Goal: Navigation & Orientation: Find specific page/section

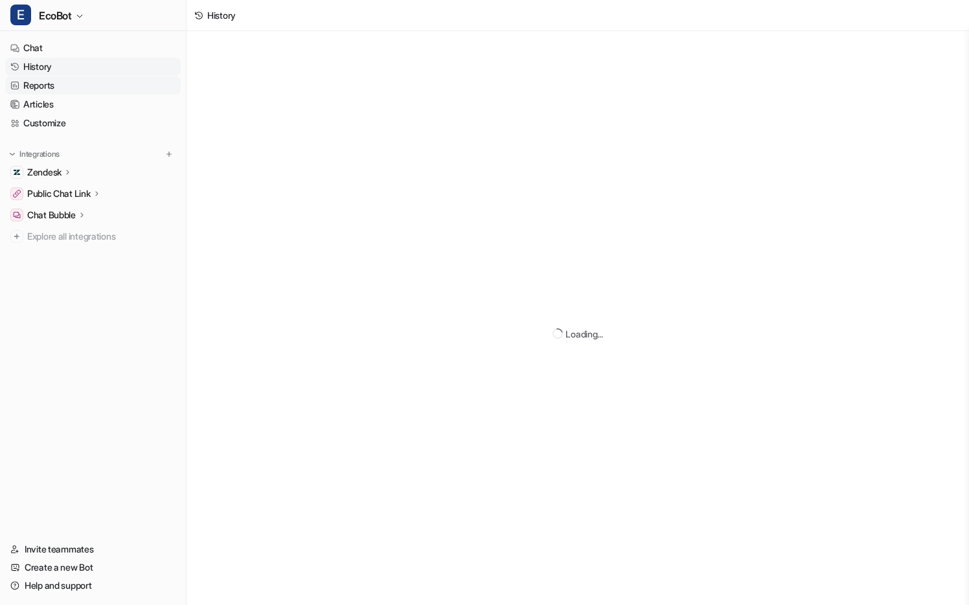
click at [89, 84] on link "Reports" at bounding box center [93, 85] width 176 height 18
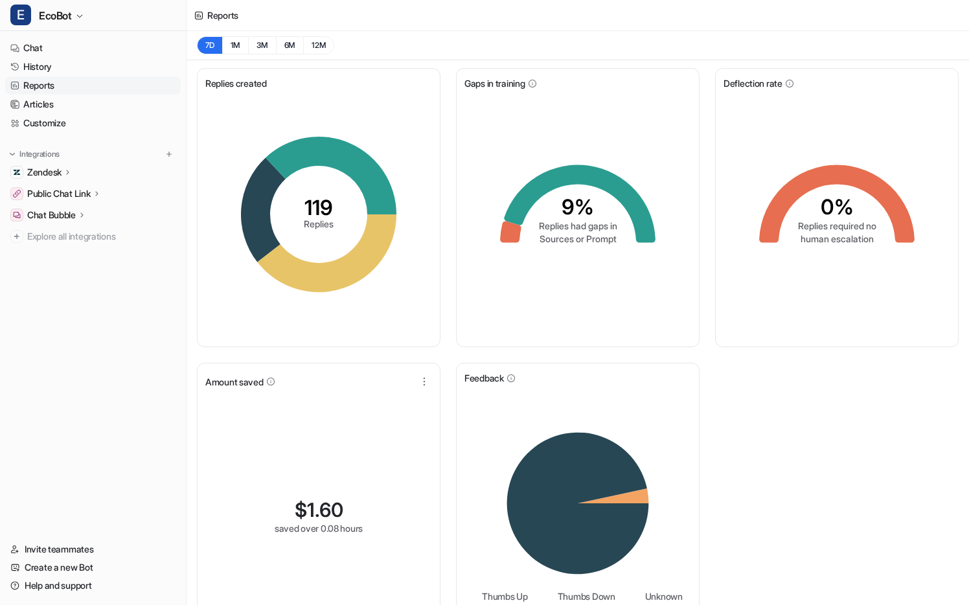
click at [82, 87] on link "Reports" at bounding box center [93, 85] width 176 height 18
click at [67, 67] on link "History" at bounding box center [93, 67] width 176 height 18
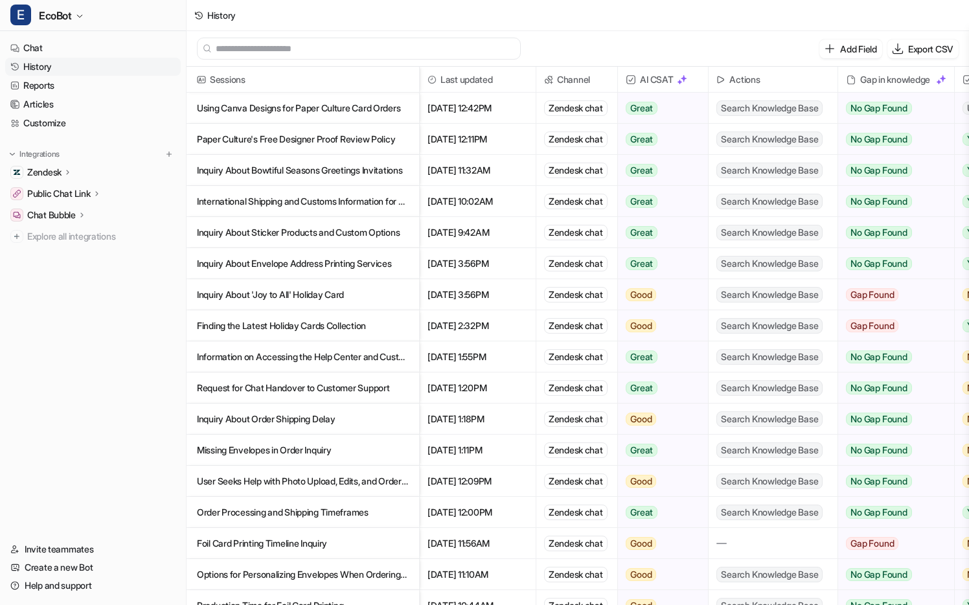
click at [370, 178] on p "Inquiry About Bowtiful Seasons Greetings Invitations" at bounding box center [303, 170] width 212 height 31
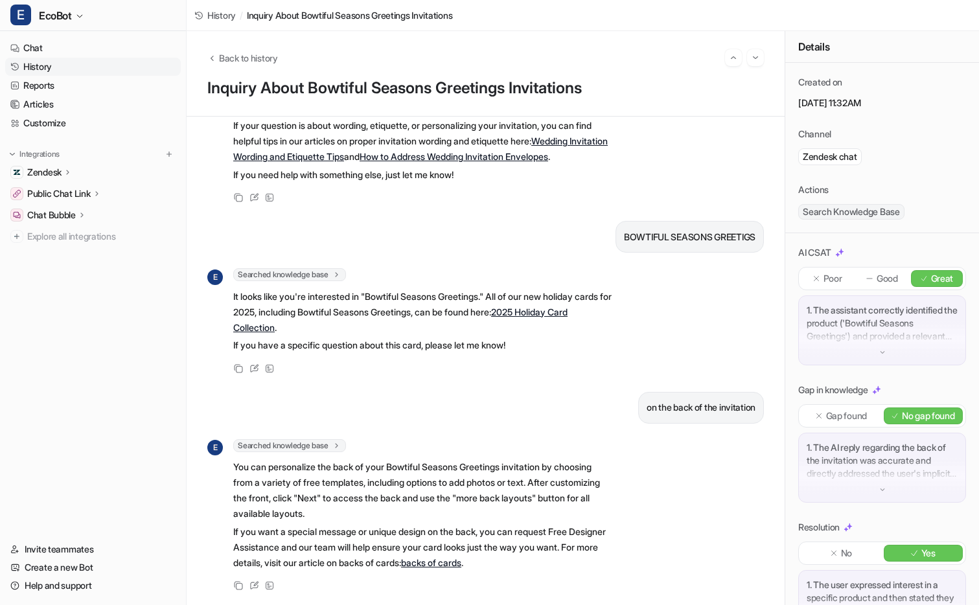
scroll to position [143, 0]
click at [71, 67] on link "History" at bounding box center [93, 67] width 176 height 18
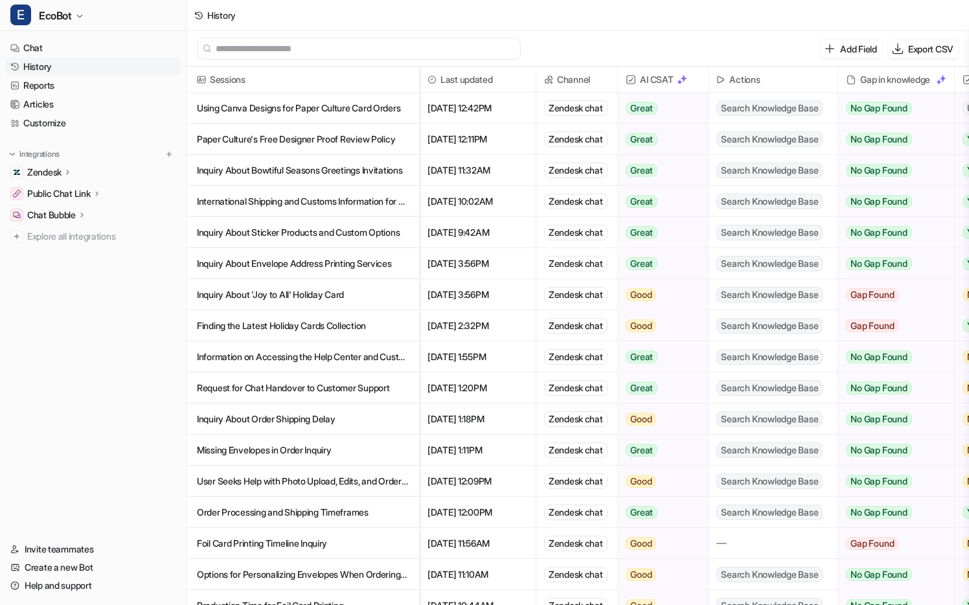
click at [385, 138] on p "Paper Culture's Free Designer Proof Review Policy" at bounding box center [303, 139] width 212 height 31
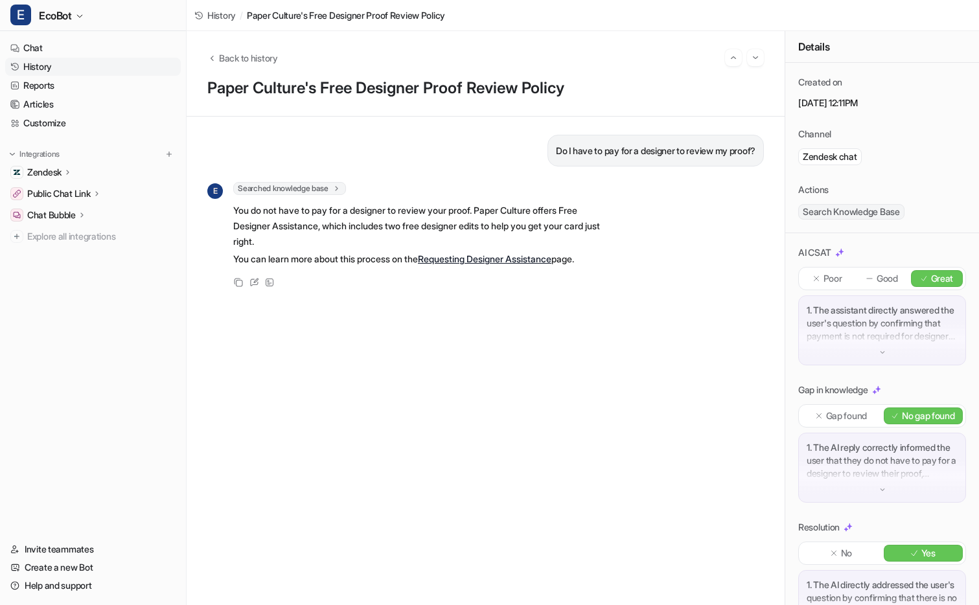
click at [85, 63] on link "History" at bounding box center [93, 67] width 176 height 18
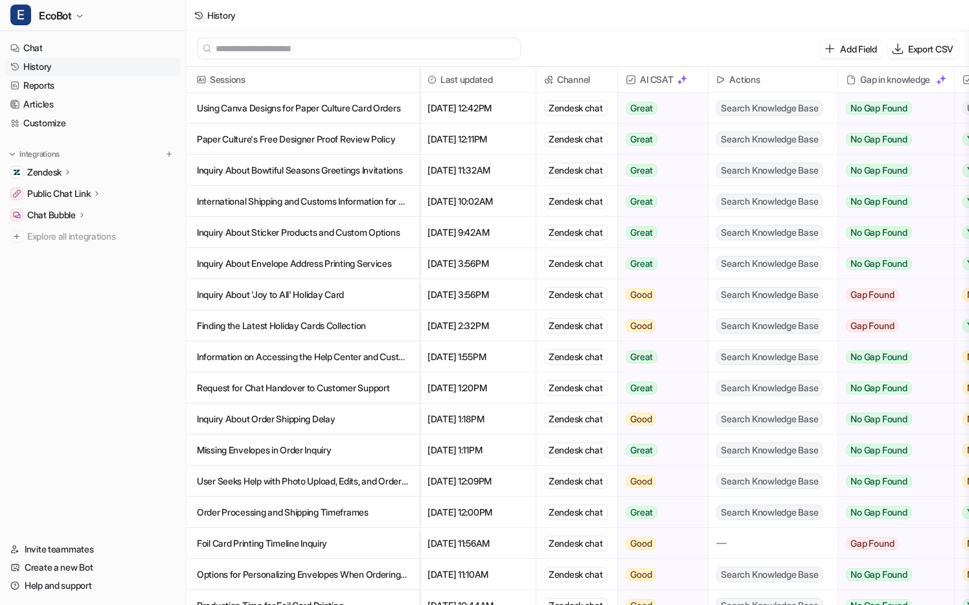
click at [345, 109] on p "Using Canva Designs for Paper Culture Card Orders" at bounding box center [303, 108] width 212 height 31
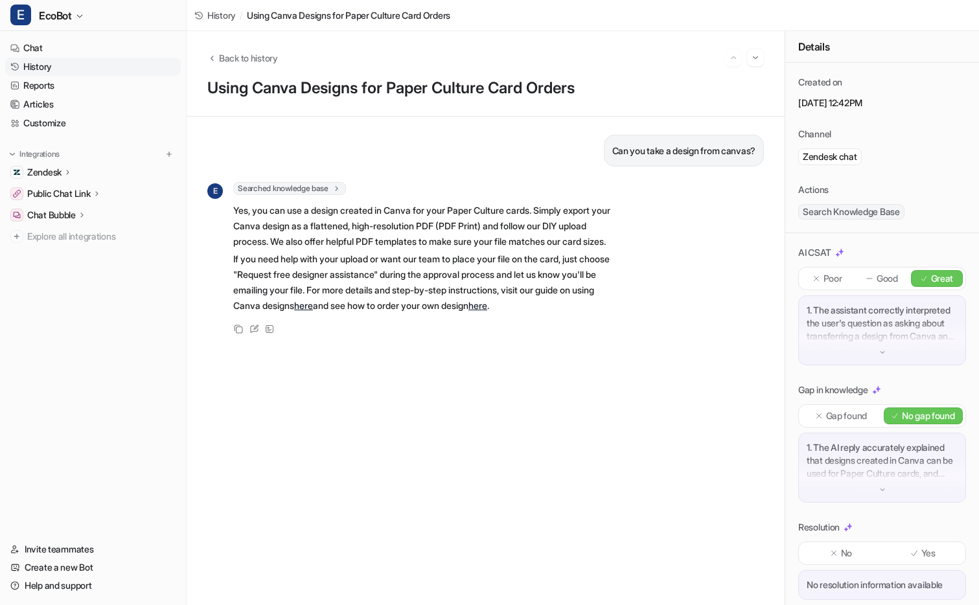
click at [43, 65] on link "History" at bounding box center [93, 67] width 176 height 18
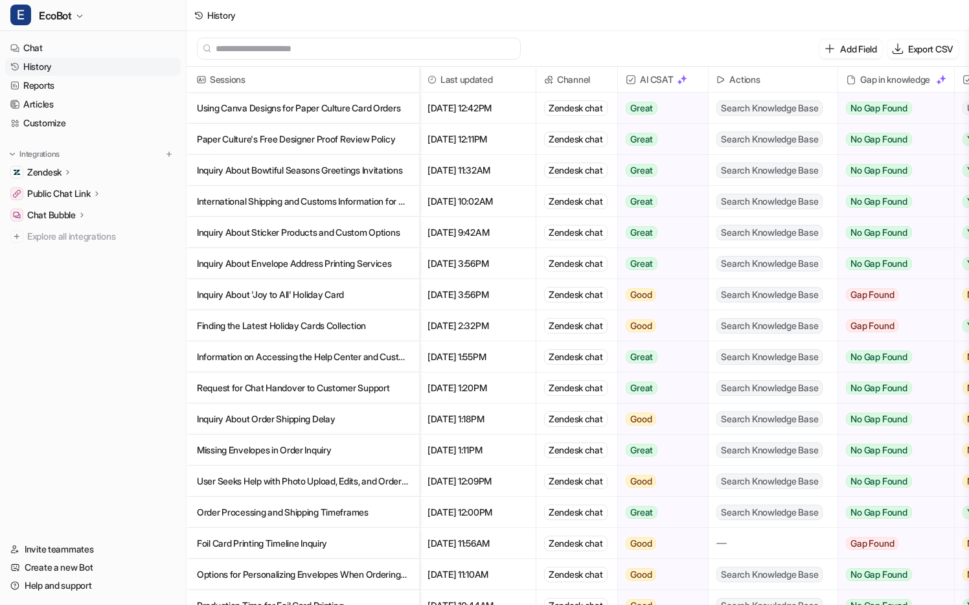
click at [385, 110] on p "Using Canva Designs for Paper Culture Card Orders" at bounding box center [303, 108] width 212 height 31
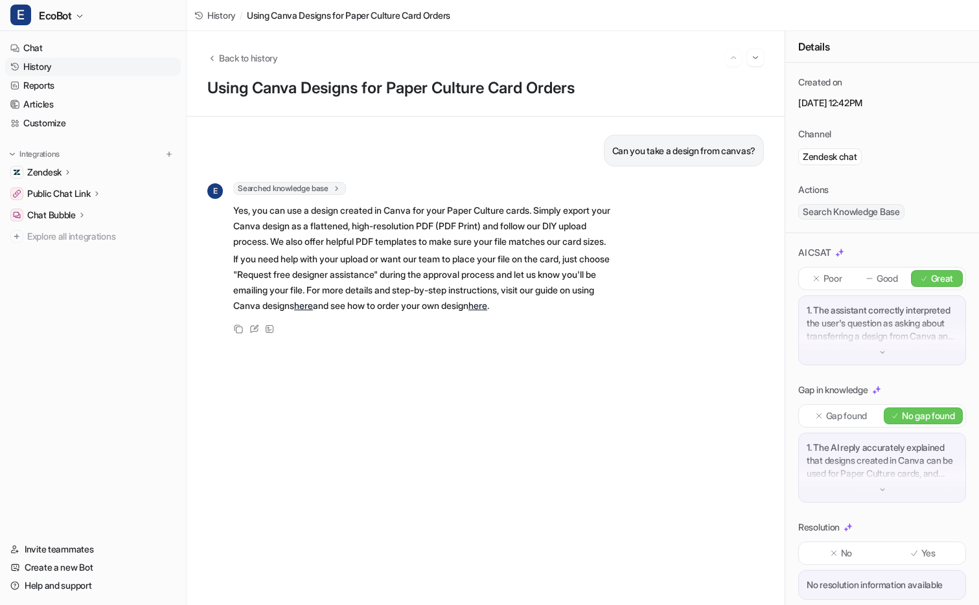
click at [487, 311] on link "here" at bounding box center [477, 305] width 19 height 11
click at [58, 66] on link "History" at bounding box center [93, 67] width 176 height 18
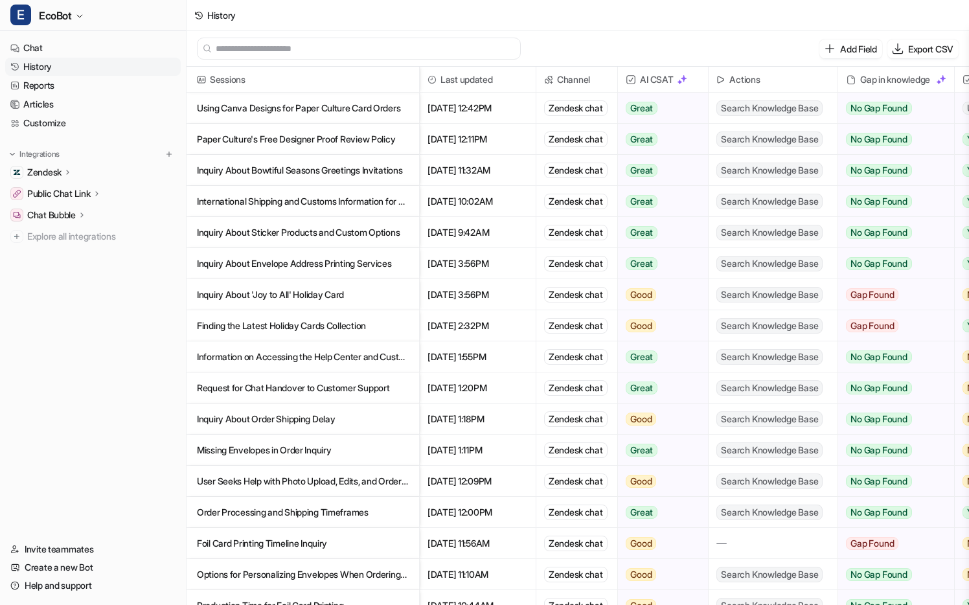
click at [354, 111] on p "Using Canva Designs for Paper Culture Card Orders" at bounding box center [303, 108] width 212 height 31
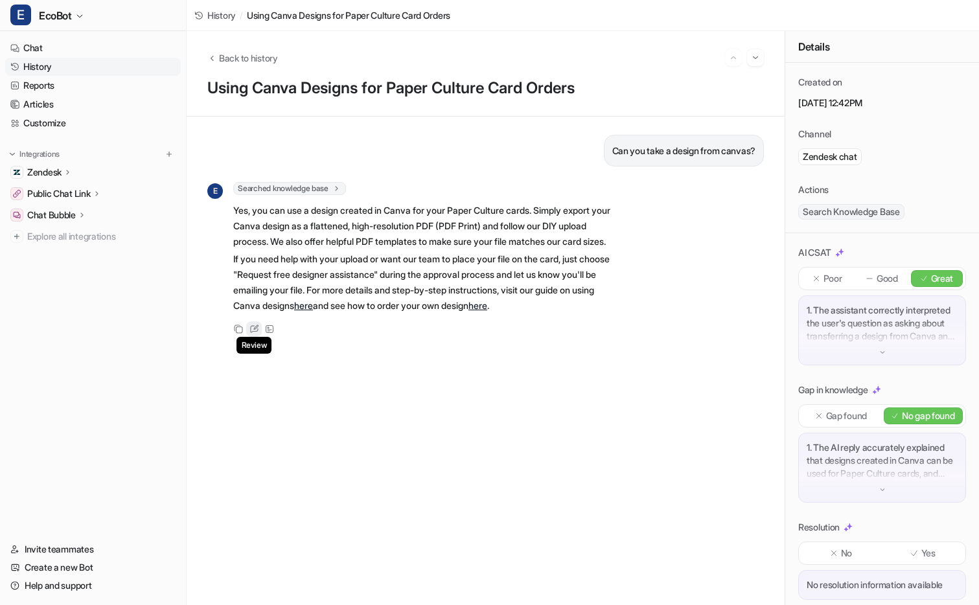
click at [255, 334] on icon at bounding box center [254, 329] width 10 height 9
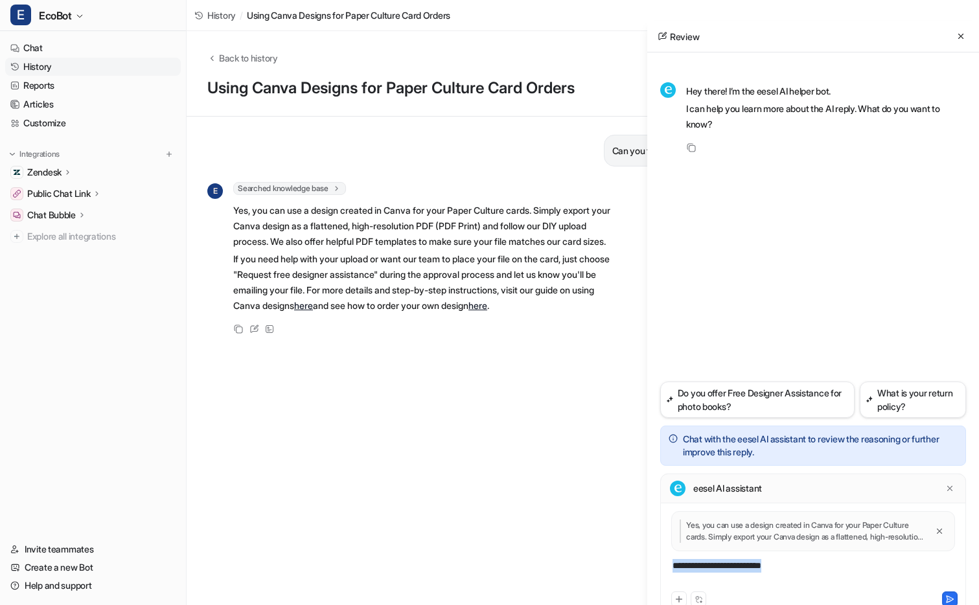
drag, startPoint x: 790, startPoint y: 569, endPoint x: 639, endPoint y: 560, distance: 151.8
click at [639, 560] on div "Back to history Using Canva Designs for Paper Culture Card Orders Can you take …" at bounding box center [583, 318] width 792 height 574
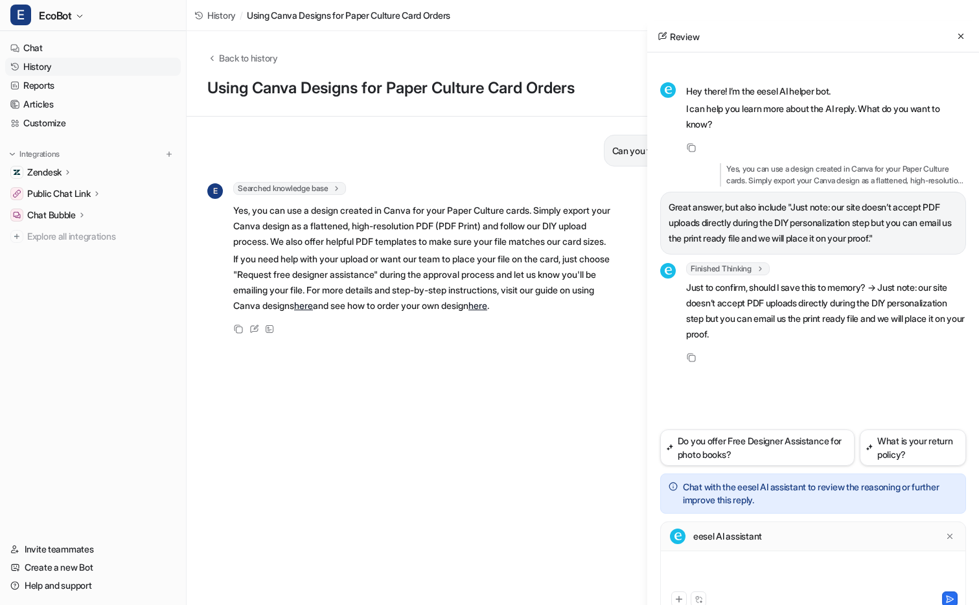
click at [718, 577] on div at bounding box center [812, 574] width 299 height 30
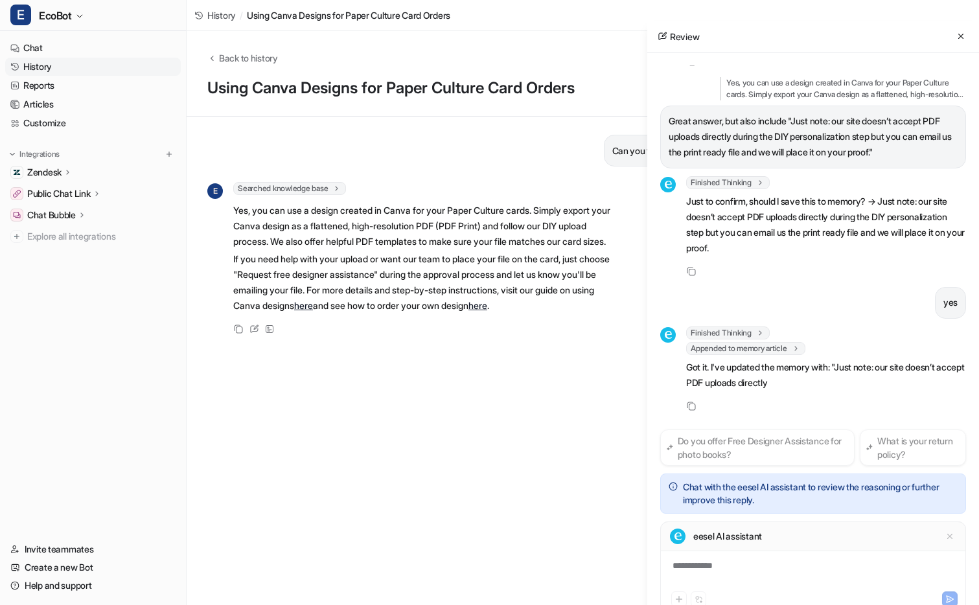
scroll to position [117, 0]
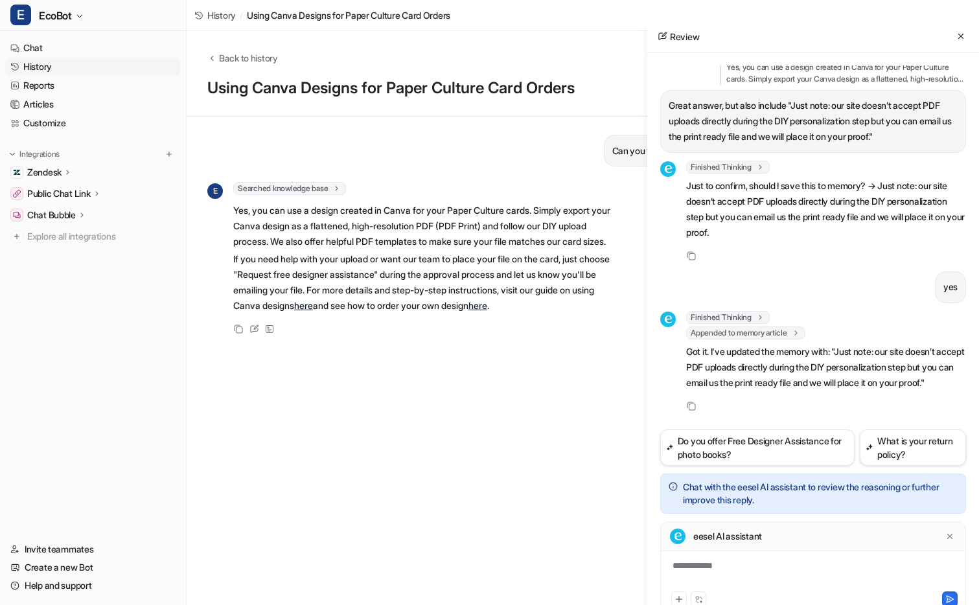
click at [74, 71] on link "History" at bounding box center [93, 67] width 176 height 18
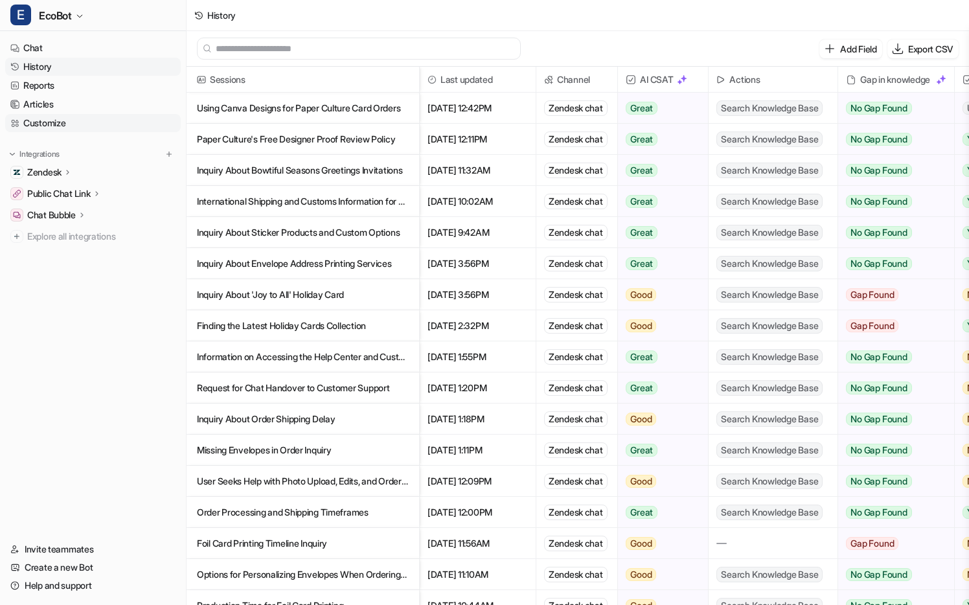
click at [100, 119] on link "Customize" at bounding box center [93, 123] width 176 height 18
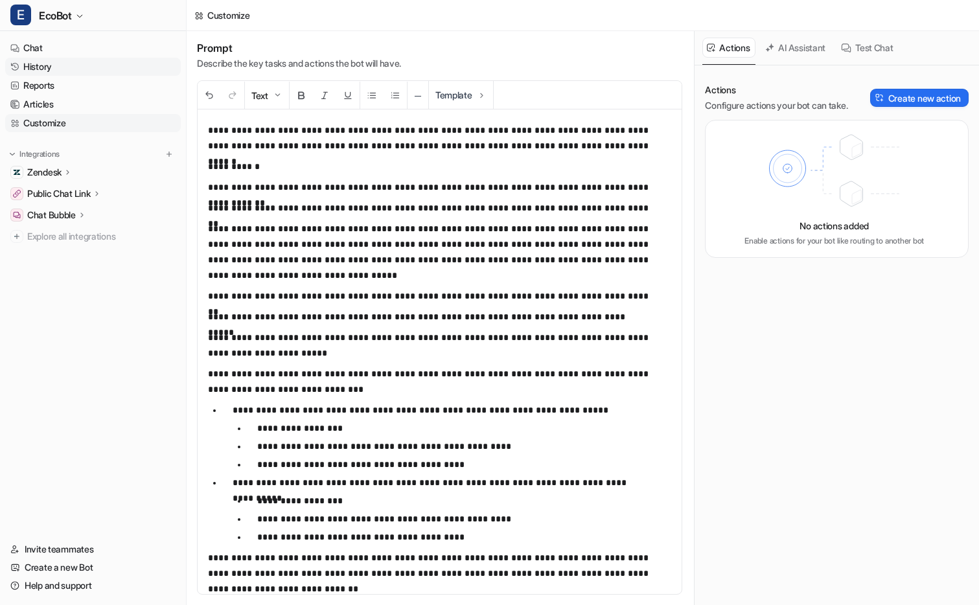
click at [104, 71] on link "History" at bounding box center [93, 67] width 176 height 18
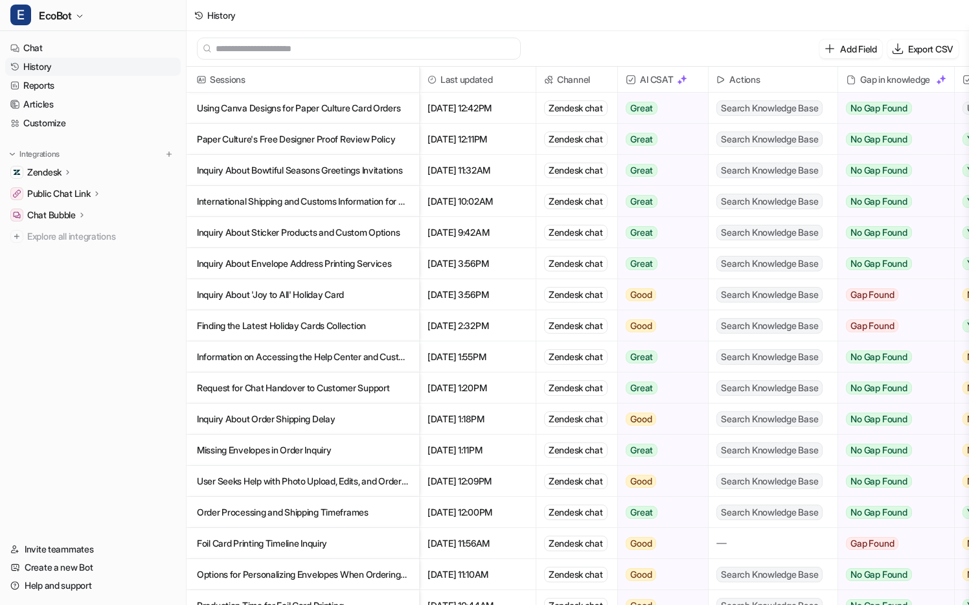
click at [201, 17] on icon at bounding box center [198, 15] width 9 height 9
